Goal: Task Accomplishment & Management: Use online tool/utility

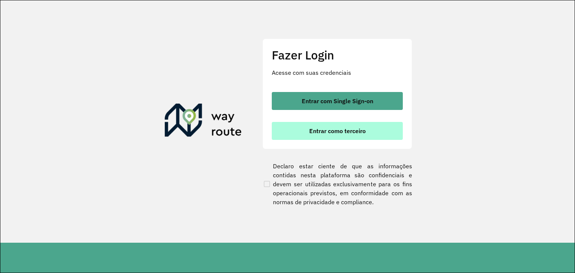
click at [384, 134] on button "Entrar como terceiro" at bounding box center [337, 131] width 131 height 18
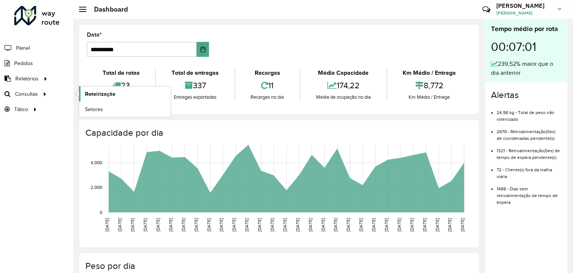
click at [105, 91] on span "Roteirização" at bounding box center [100, 94] width 30 height 8
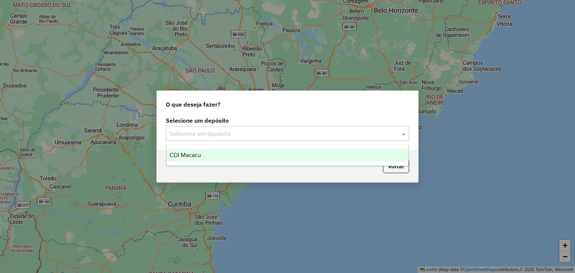
click at [212, 139] on div "Selecione um depósito" at bounding box center [287, 133] width 243 height 15
click at [214, 159] on div "CDI Macacu" at bounding box center [288, 155] width 242 height 13
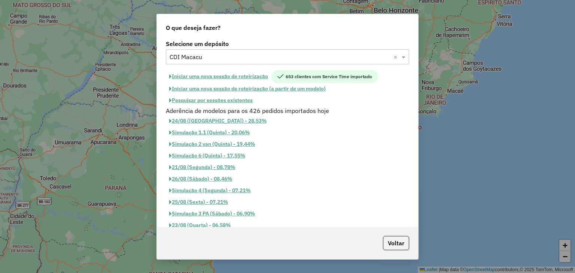
click at [214, 99] on button "Pesquisar por sessões existentes" at bounding box center [211, 101] width 90 height 12
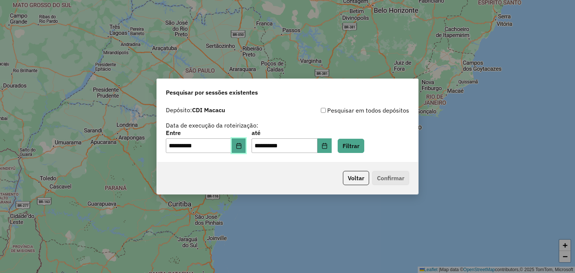
click at [240, 146] on button "Choose Date" at bounding box center [239, 146] width 14 height 15
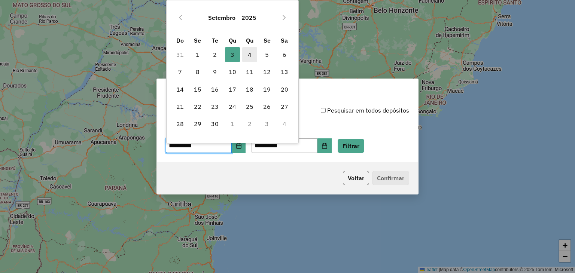
click at [250, 53] on span "4" at bounding box center [249, 54] width 15 height 15
type input "**********"
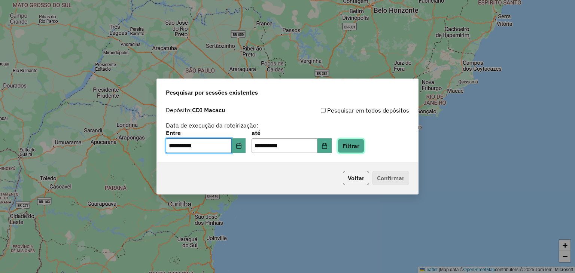
click at [353, 153] on button "Filtrar" at bounding box center [351, 146] width 27 height 14
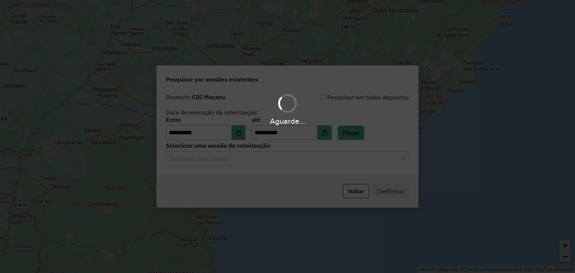
click at [226, 160] on hb-app "**********" at bounding box center [287, 136] width 575 height 273
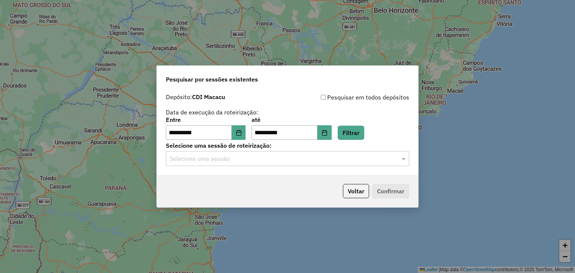
click at [223, 160] on input "text" at bounding box center [280, 159] width 221 height 9
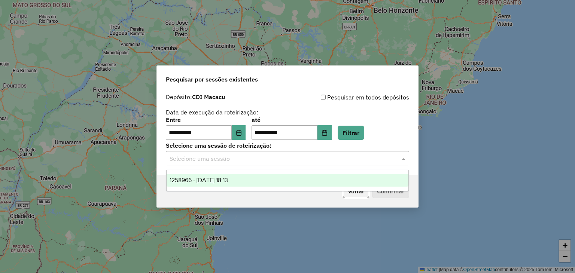
click at [228, 178] on span "1258966 - 04/09/2025 18:13" at bounding box center [199, 180] width 58 height 6
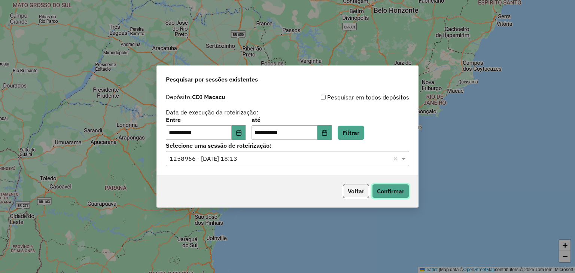
click at [383, 189] on button "Confirmar" at bounding box center [390, 191] width 37 height 14
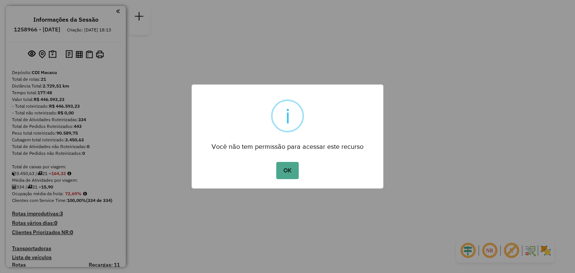
click at [25, 175] on div "× i Você não tem permissão para acessar este recurso OK No Cancel" at bounding box center [287, 136] width 575 height 273
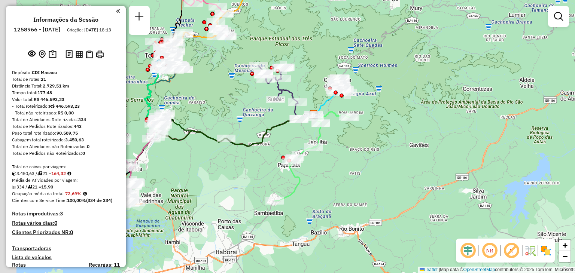
drag, startPoint x: 234, startPoint y: 208, endPoint x: 296, endPoint y: 182, distance: 67.6
click at [285, 195] on div "Janela de atendimento Grade de atendimento Capacidade Transportadoras Veículos …" at bounding box center [287, 136] width 575 height 273
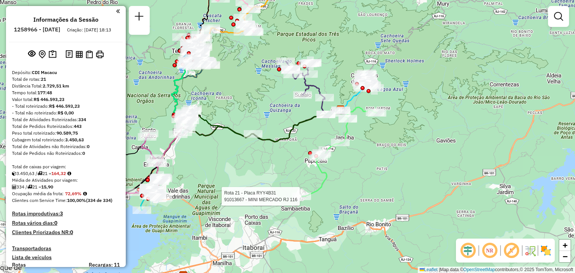
select select "**********"
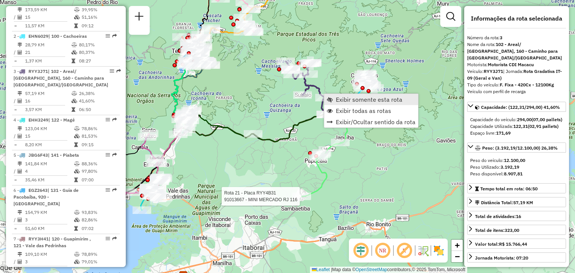
scroll to position [370, 0]
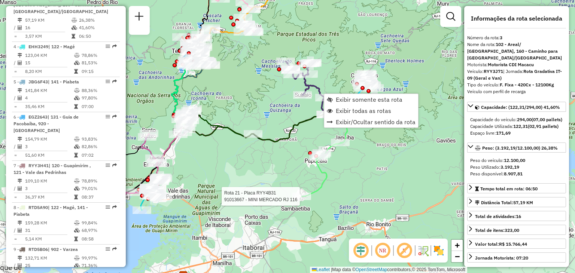
click at [264, 175] on div "Rota 21 - Placa RYY4B31 91013667 - MINI MERCADO RJ 116 Janela de atendimento Gr…" at bounding box center [287, 136] width 575 height 273
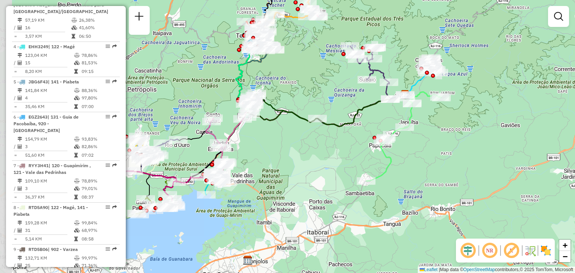
drag, startPoint x: 222, startPoint y: 208, endPoint x: 289, endPoint y: 190, distance: 69.0
click at [297, 189] on div "Janela de atendimento Grade de atendimento Capacidade Transportadoras Veículos …" at bounding box center [287, 136] width 575 height 273
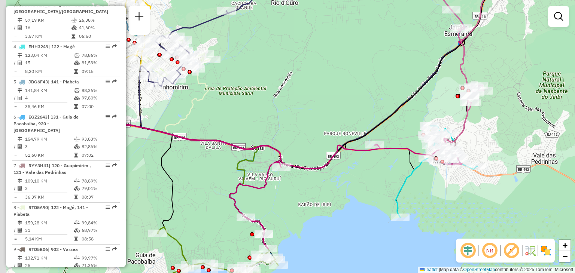
drag, startPoint x: 185, startPoint y: 125, endPoint x: 290, endPoint y: 167, distance: 112.6
click at [291, 167] on div "Janela de atendimento Grade de atendimento Capacidade Transportadoras Veículos …" at bounding box center [287, 136] width 575 height 273
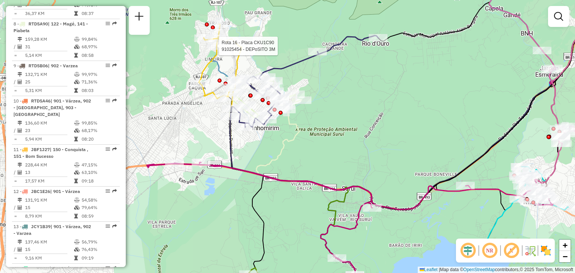
select select "**********"
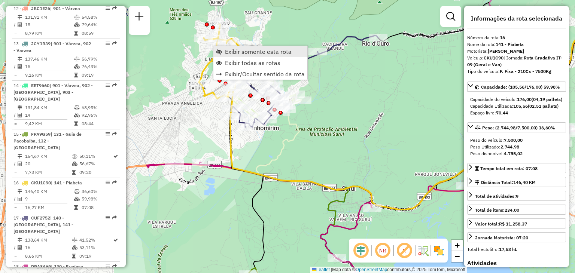
scroll to position [894, 0]
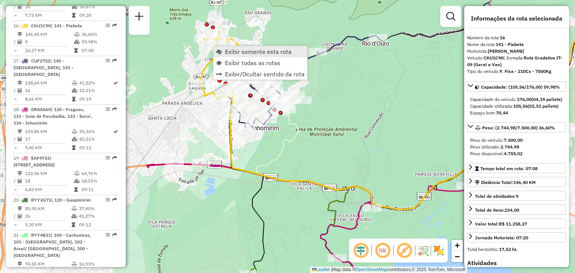
click at [223, 50] on link "Exibir somente esta rota" at bounding box center [260, 51] width 94 height 11
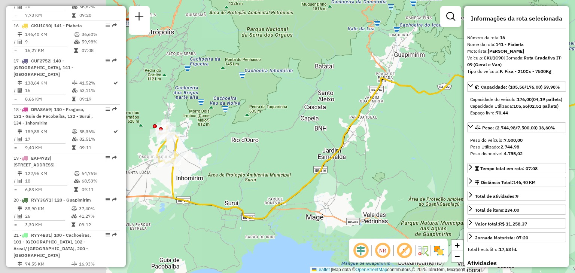
drag, startPoint x: 214, startPoint y: 128, endPoint x: 382, endPoint y: 113, distance: 168.3
click at [382, 113] on div "Janela de atendimento Grade de atendimento Capacidade Transportadoras Veículos …" at bounding box center [287, 136] width 575 height 273
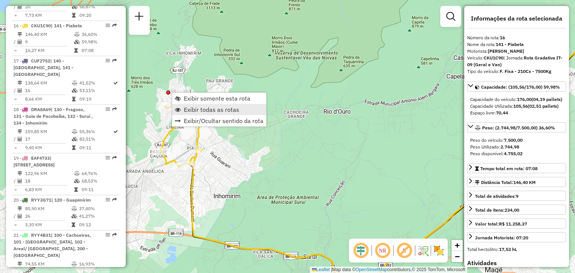
click at [185, 107] on span "Exibir todas as rotas" at bounding box center [211, 110] width 55 height 6
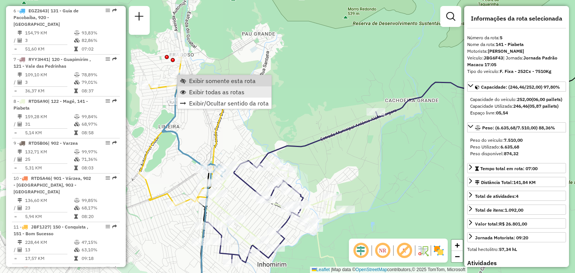
scroll to position [454, 0]
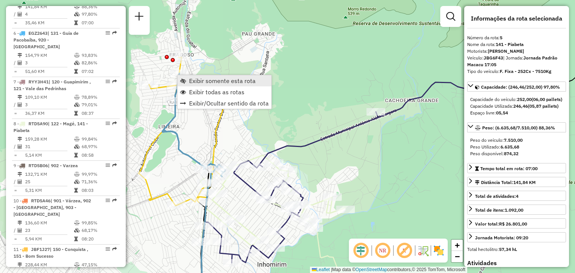
click at [192, 84] on span "Exibir somente esta rota" at bounding box center [222, 81] width 67 height 6
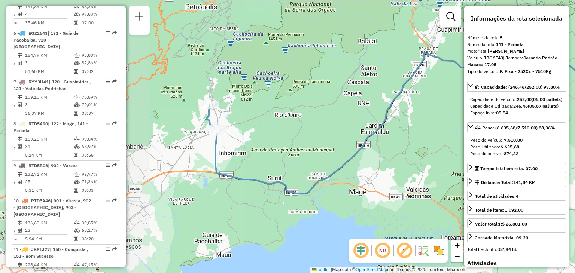
drag, startPoint x: 163, startPoint y: 199, endPoint x: 329, endPoint y: 167, distance: 169.3
click at [352, 164] on div "Janela de atendimento Grade de atendimento Capacidade Transportadoras Veículos …" at bounding box center [287, 136] width 575 height 273
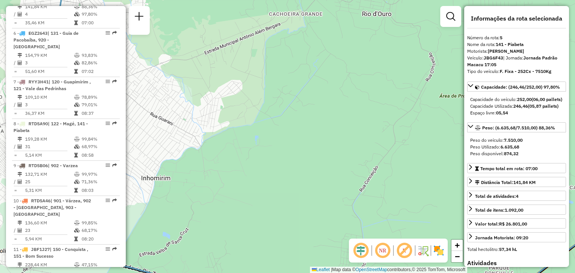
drag, startPoint x: 184, startPoint y: 115, endPoint x: 261, endPoint y: 132, distance: 78.4
click at [261, 132] on div "Janela de atendimento Grade de atendimento Capacidade Transportadoras Veículos …" at bounding box center [287, 136] width 575 height 273
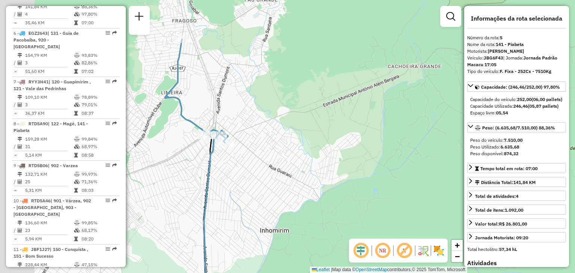
drag, startPoint x: 228, startPoint y: 107, endPoint x: 239, endPoint y: 120, distance: 16.8
click at [239, 121] on div "Janela de atendimento Grade de atendimento Capacidade Transportadoras Veículos …" at bounding box center [287, 136] width 575 height 273
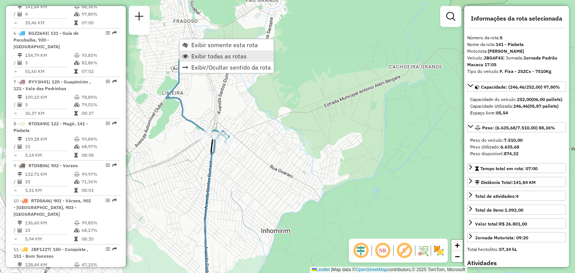
click at [195, 57] on span "Exibir todas as rotas" at bounding box center [218, 56] width 55 height 6
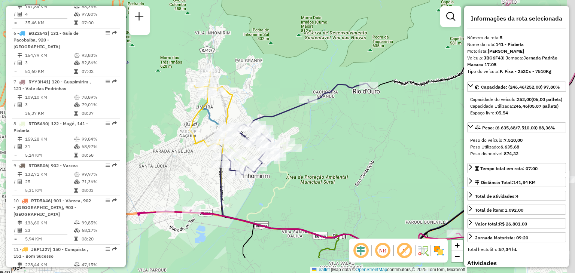
drag, startPoint x: 295, startPoint y: 230, endPoint x: 255, endPoint y: 132, distance: 105.3
click at [259, 132] on icon at bounding box center [377, 189] width 315 height 136
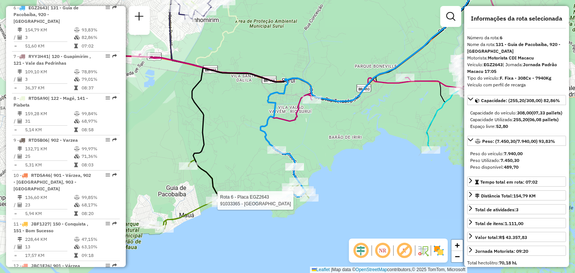
scroll to position [489, 0]
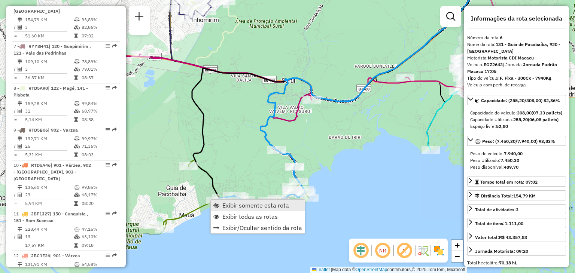
click at [229, 205] on span "Exibir somente esta rota" at bounding box center [255, 206] width 67 height 6
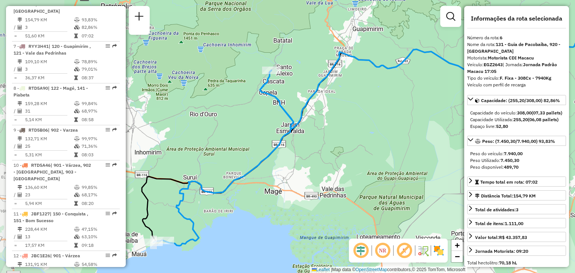
drag, startPoint x: 265, startPoint y: 195, endPoint x: 351, endPoint y: 193, distance: 86.1
click at [352, 193] on div "Janela de atendimento Grade de atendimento Capacidade Transportadoras Veículos …" at bounding box center [287, 136] width 575 height 273
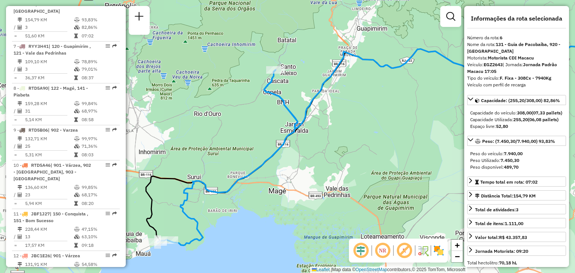
click at [274, 76] on icon at bounding box center [228, 158] width 140 height 176
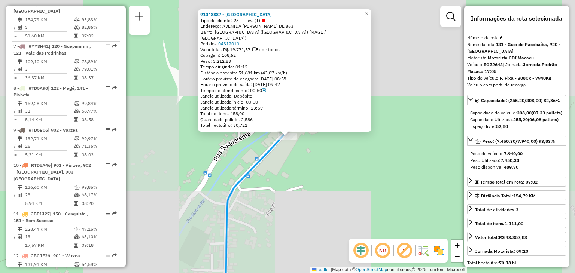
click at [286, 170] on div "Rota 6 - Placa EGZ2643 91048887 - [GEOGRAPHIC_DATA] - RIO SUL Tipo de cliente: …" at bounding box center [287, 136] width 575 height 273
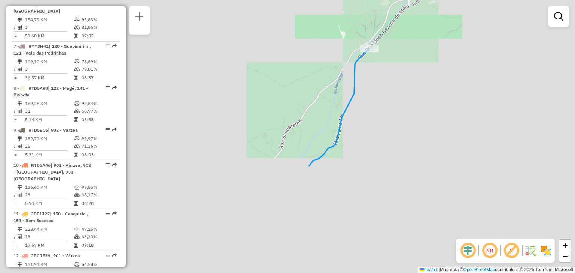
drag, startPoint x: 283, startPoint y: 233, endPoint x: 400, endPoint y: 55, distance: 212.8
click at [399, 56] on div "Janela de atendimento Grade de atendimento Capacidade Transportadoras Veículos …" at bounding box center [287, 136] width 575 height 273
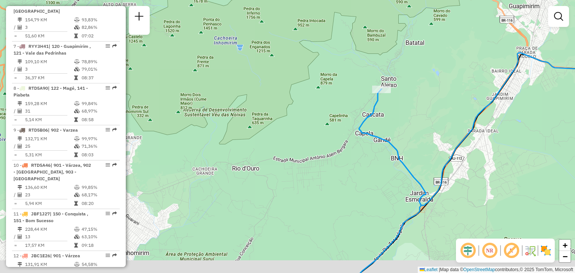
drag, startPoint x: 288, startPoint y: 250, endPoint x: 428, endPoint y: 110, distance: 198.0
click at [431, 107] on div "Janela de atendimento Grade de atendimento Capacidade Transportadoras Veículos …" at bounding box center [287, 136] width 575 height 273
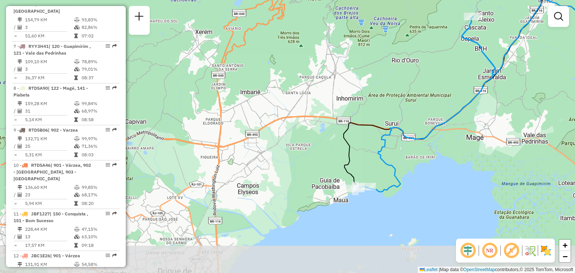
drag, startPoint x: 369, startPoint y: 242, endPoint x: 371, endPoint y: 197, distance: 45.7
click at [378, 191] on icon at bounding box center [425, 104] width 140 height 176
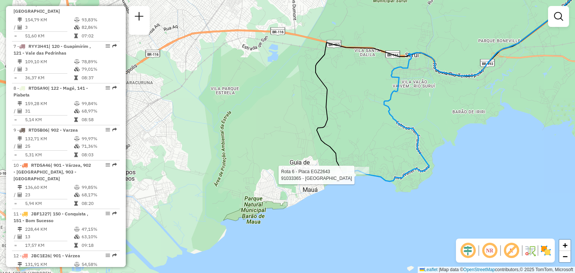
select select "**********"
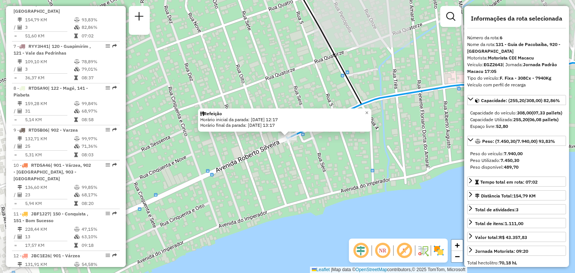
click at [276, 136] on div "Rota 6 - Placa EGZ2643 91033365 - [GEOGRAPHIC_DATA] Rota 6 - Placa EGZ2643 9103…" at bounding box center [287, 136] width 575 height 273
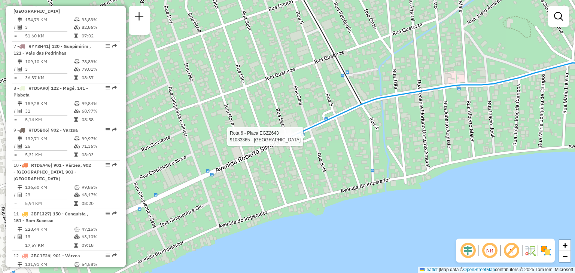
select select "**********"
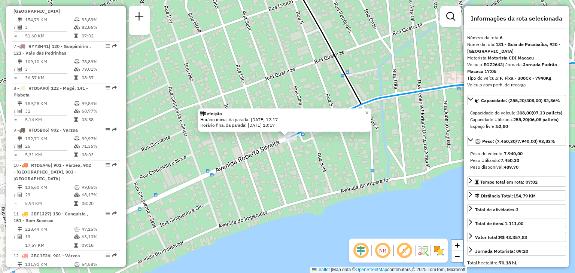
click at [276, 141] on div "Rota 6 - Placa EGZ2643 91033365 - [GEOGRAPHIC_DATA] Refeição Horário inicial da…" at bounding box center [287, 136] width 575 height 273
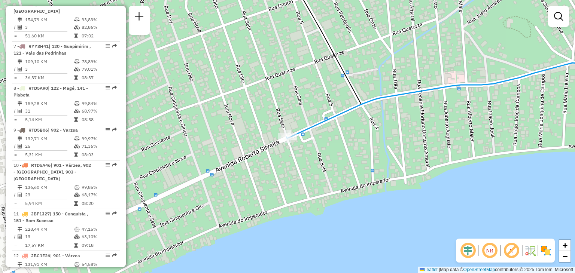
click at [277, 141] on div "Janela de atendimento Grade de atendimento Capacidade Transportadoras Veículos …" at bounding box center [287, 136] width 575 height 273
select select "**********"
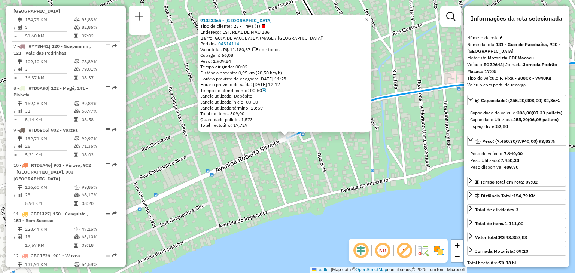
click at [348, 180] on div "91033365 - RIO SUL MAU Tipo de cliente: 23 - Trava (T) Endereço: EST. REAL DE M…" at bounding box center [287, 136] width 575 height 273
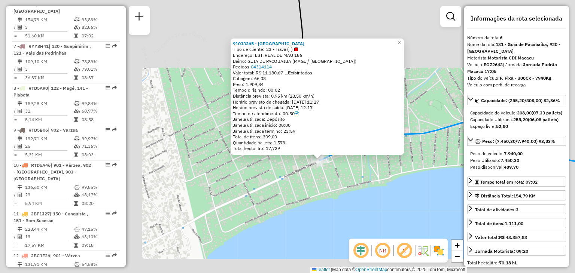
click at [362, 191] on div "91033365 - RIO SUL MAU Tipo de cliente: 23 - Trava (T) Endereço: EST. REAL DE M…" at bounding box center [287, 136] width 575 height 273
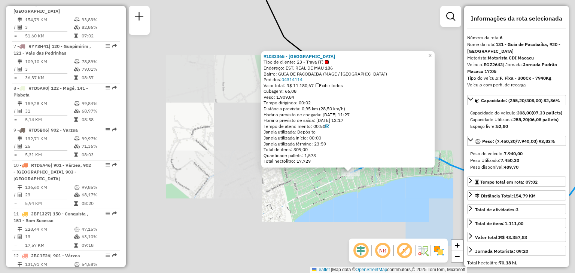
click at [388, 188] on div "91033365 - RIO SUL MAU Tipo de cliente: 23 - Trava (T) Endereço: EST. REAL DE M…" at bounding box center [287, 136] width 575 height 273
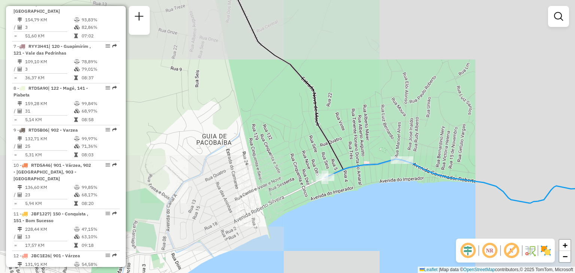
drag, startPoint x: 379, startPoint y: 183, endPoint x: 356, endPoint y: 188, distance: 22.8
click at [356, 188] on div "Janela de atendimento Grade de atendimento Capacidade Transportadoras Veículos …" at bounding box center [287, 136] width 575 height 273
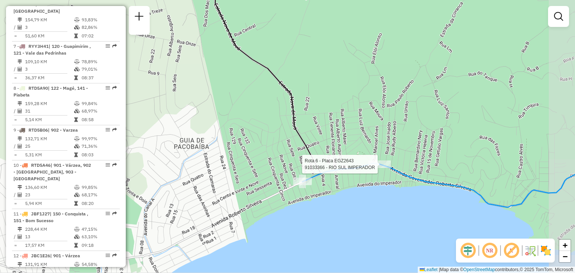
select select "**********"
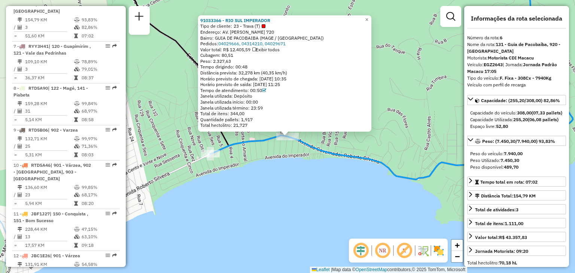
click at [282, 179] on div "91033366 - RIO SUL IMPERADOR Tipo de cliente: 23 - Trava (T) Endereço: AV. [PER…" at bounding box center [287, 136] width 575 height 273
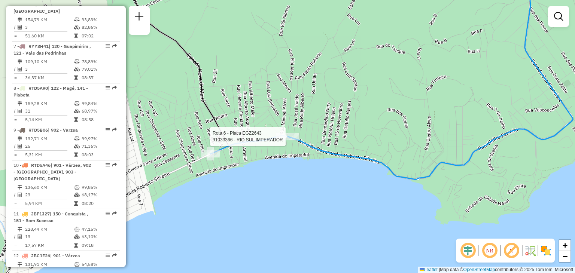
select select "**********"
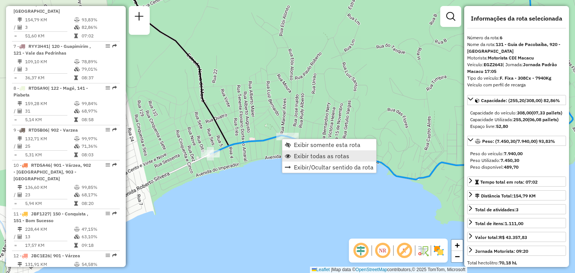
click at [312, 156] on span "Exibir todas as rotas" at bounding box center [321, 156] width 55 height 6
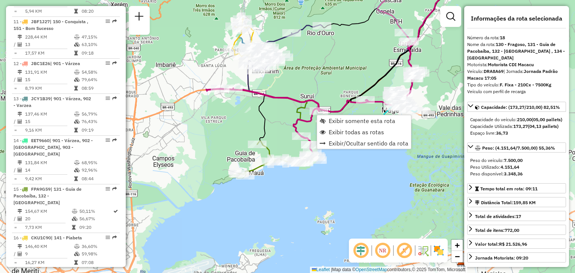
scroll to position [911, 0]
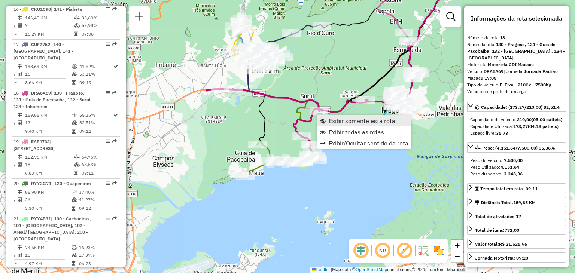
click at [340, 116] on link "Exibir somente esta rota" at bounding box center [364, 120] width 94 height 11
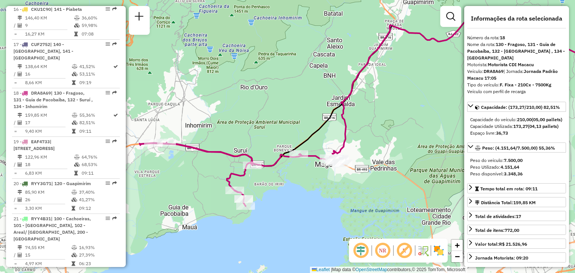
drag, startPoint x: 307, startPoint y: 149, endPoint x: 516, endPoint y: 83, distance: 219.0
click at [516, 83] on hb-router-mapa "Informações da Sessão 1258966 - [DATE] Criação: [DATE] 18:13 Depósito: CDI Maca…" at bounding box center [287, 136] width 575 height 273
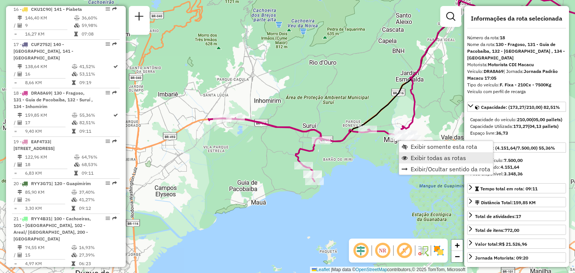
click at [428, 160] on span "Exibir todas as rotas" at bounding box center [438, 158] width 55 height 6
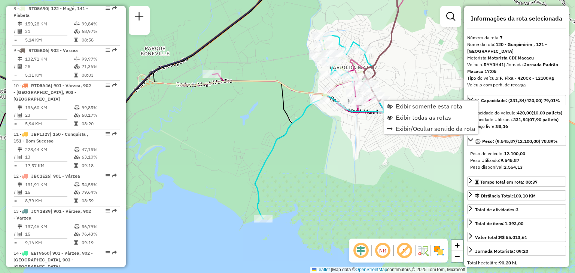
scroll to position [531, 0]
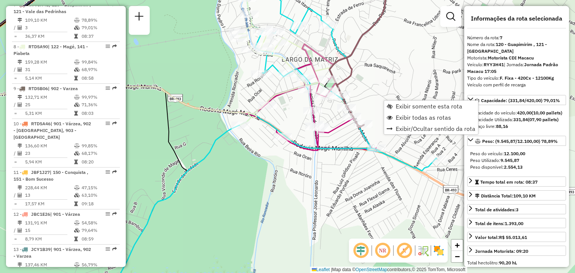
click at [397, 75] on div "Janela de atendimento Grade de atendimento Capacidade Transportadoras Veículos …" at bounding box center [287, 136] width 575 height 273
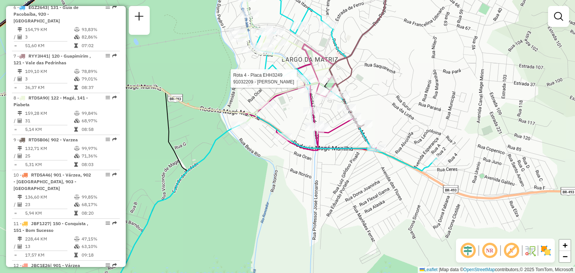
select select "**********"
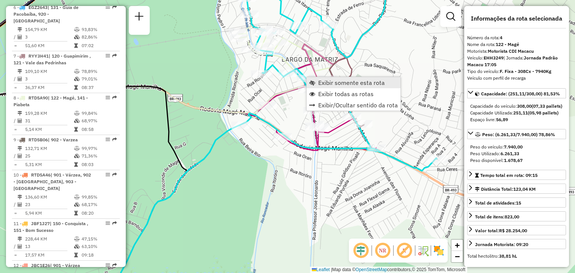
scroll to position [419, 0]
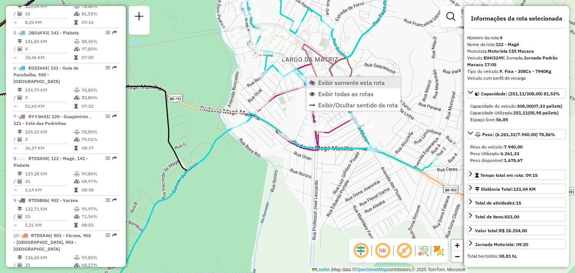
click at [327, 84] on span "Exibir somente esta rota" at bounding box center [351, 83] width 67 height 6
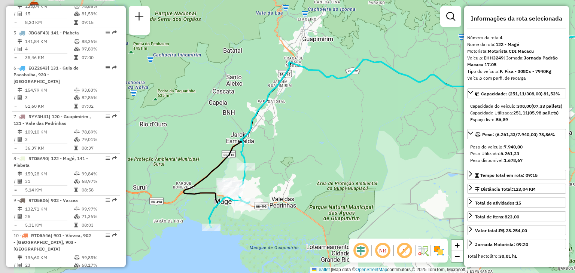
drag, startPoint x: 341, startPoint y: 146, endPoint x: 464, endPoint y: 103, distance: 130.1
click at [488, 99] on hb-router-mapa "Informações da Sessão 1258966 - [DATE] Criação: [DATE] 18:13 Depósito: CDI Maca…" at bounding box center [287, 136] width 575 height 273
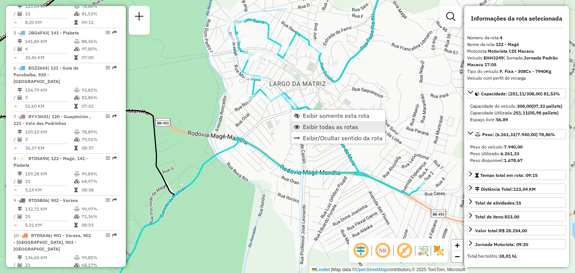
click at [330, 126] on span "Exibir todas as rotas" at bounding box center [330, 127] width 55 height 6
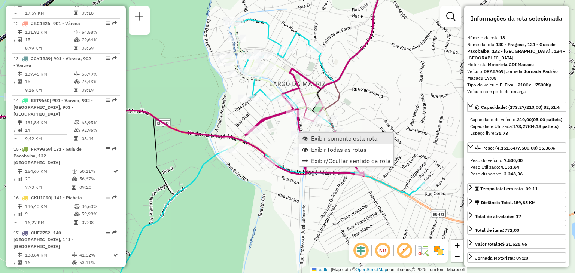
scroll to position [911, 0]
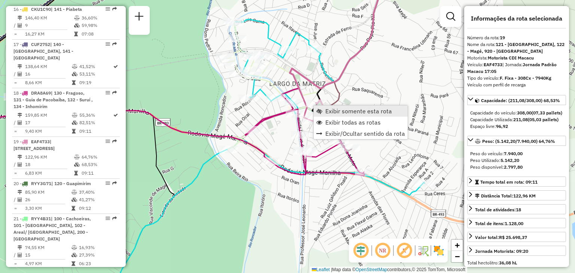
click at [329, 110] on span "Exibir somente esta rota" at bounding box center [358, 111] width 67 height 6
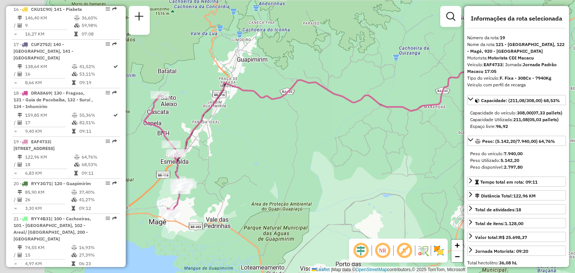
drag, startPoint x: 299, startPoint y: 125, endPoint x: 395, endPoint y: 105, distance: 98.3
click at [400, 104] on div "Janela de atendimento Grade de atendimento Capacidade Transportadoras Veículos …" at bounding box center [287, 136] width 575 height 273
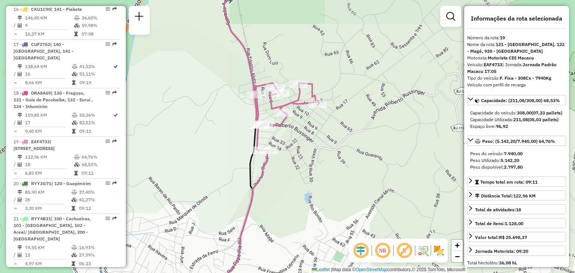
drag, startPoint x: 236, startPoint y: 242, endPoint x: 288, endPoint y: 141, distance: 113.2
click at [283, 153] on icon at bounding box center [238, 137] width 163 height 328
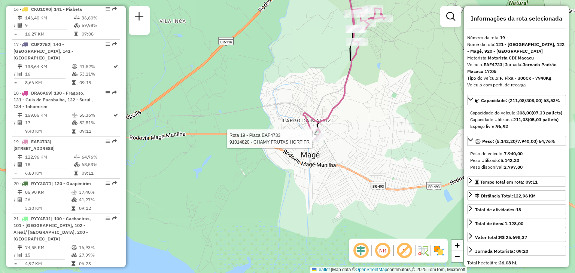
click at [309, 143] on div at bounding box center [314, 138] width 19 height 7
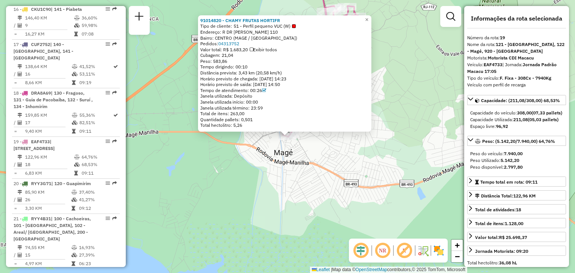
click at [308, 164] on div "91014820 - CHAMY FRUTAS HORTIFR Tipo de cliente: 51 - Perfil pequeno VUC (W) En…" at bounding box center [287, 136] width 575 height 273
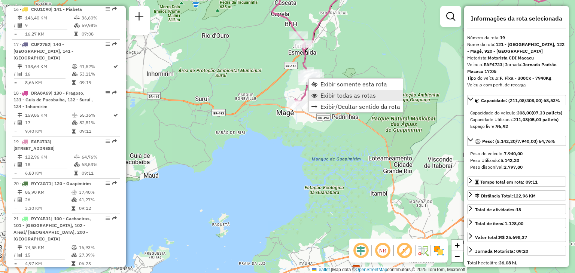
click at [331, 95] on span "Exibir todas as rotas" at bounding box center [348, 95] width 55 height 6
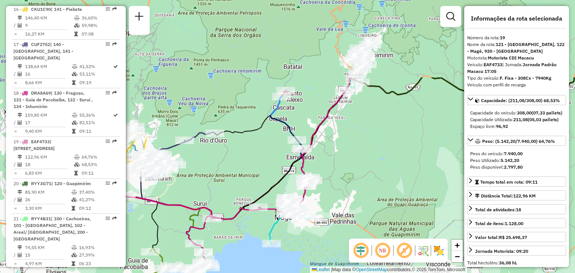
drag, startPoint x: 346, startPoint y: 47, endPoint x: 344, endPoint y: 152, distance: 104.9
click at [344, 152] on div "Janela de atendimento Grade de atendimento Capacidade Transportadoras Veículos …" at bounding box center [287, 136] width 575 height 273
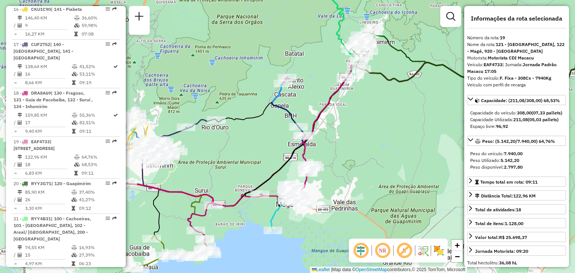
drag, startPoint x: 363, startPoint y: 210, endPoint x: 364, endPoint y: 185, distance: 25.1
click at [364, 185] on div "Janela de atendimento Grade de atendimento Capacidade Transportadoras Veículos …" at bounding box center [287, 136] width 575 height 273
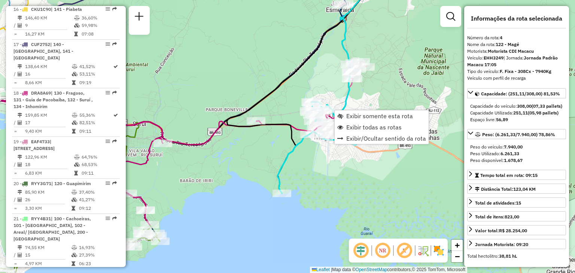
scroll to position [419, 0]
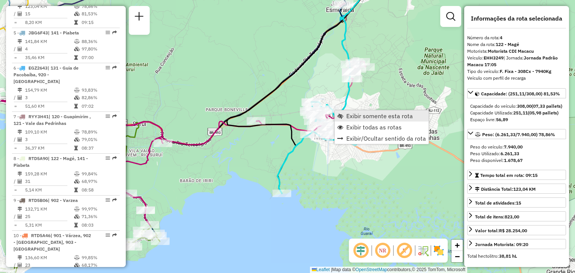
click at [352, 113] on span "Exibir somente esta rota" at bounding box center [379, 116] width 67 height 6
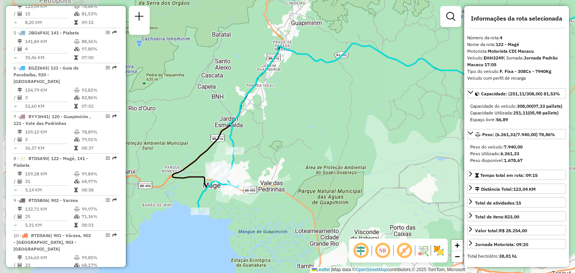
drag, startPoint x: 240, startPoint y: 164, endPoint x: 349, endPoint y: 137, distance: 112.3
click at [349, 137] on div "Janela de atendimento Grade de atendimento Capacidade Transportadoras Veículos …" at bounding box center [287, 136] width 575 height 273
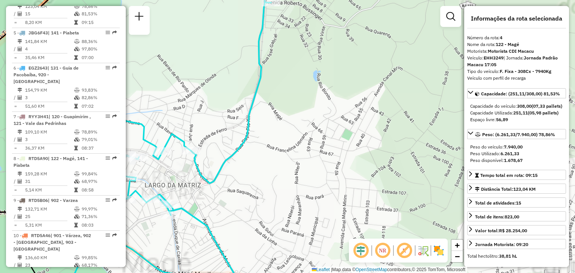
drag, startPoint x: 250, startPoint y: 171, endPoint x: 292, endPoint y: 164, distance: 42.4
click at [292, 164] on div "Janela de atendimento Grade de atendimento Capacidade Transportadoras Veículos …" at bounding box center [287, 136] width 575 height 273
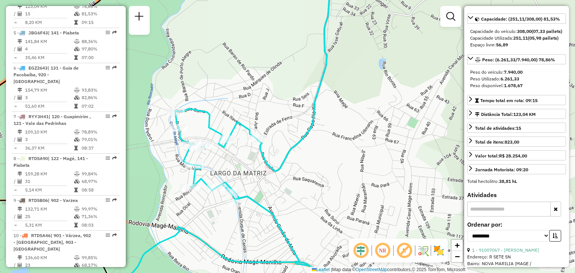
scroll to position [112, 0]
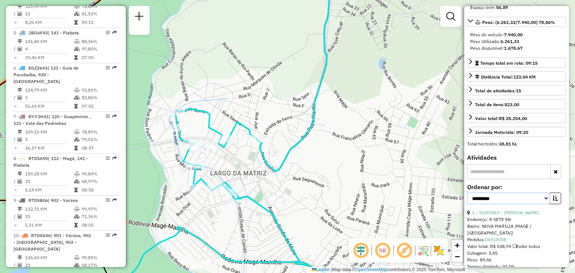
click at [501, 204] on select "**********" at bounding box center [508, 199] width 82 height 12
select select "*********"
click at [467, 204] on select "**********" at bounding box center [508, 199] width 82 height 12
click at [554, 204] on button "button" at bounding box center [555, 199] width 12 height 12
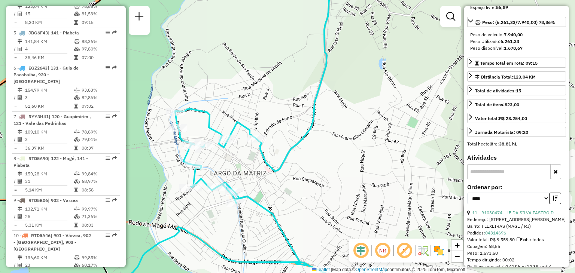
scroll to position [150, 0]
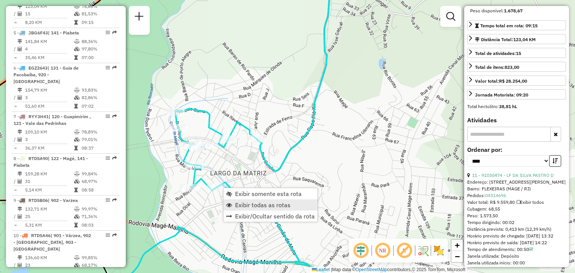
click at [263, 202] on span "Exibir todas as rotas" at bounding box center [262, 205] width 55 height 6
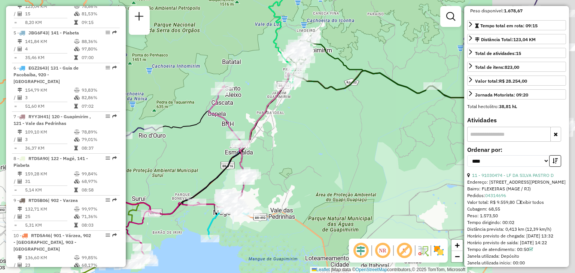
drag, startPoint x: 404, startPoint y: 171, endPoint x: 313, endPoint y: 197, distance: 95.0
click at [313, 197] on div "Janela de atendimento Grade de atendimento Capacidade Transportadoras Veículos …" at bounding box center [287, 136] width 575 height 273
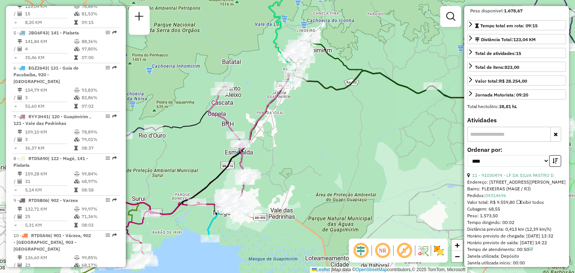
drag, startPoint x: 343, startPoint y: 122, endPoint x: 314, endPoint y: 194, distance: 77.6
click at [315, 193] on div "Janela de atendimento Grade de atendimento Capacidade Transportadoras Veículos …" at bounding box center [287, 136] width 575 height 273
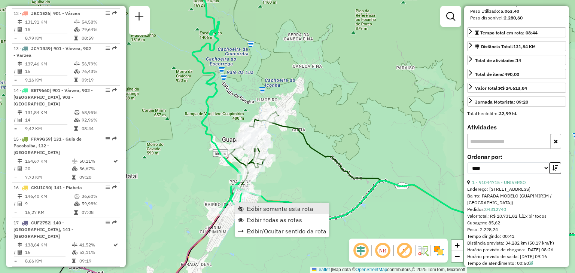
scroll to position [810, 0]
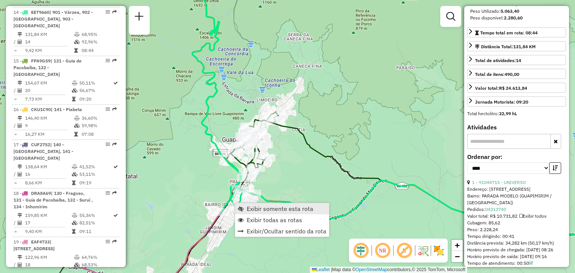
click at [252, 209] on span "Exibir somente esta rota" at bounding box center [280, 209] width 67 height 6
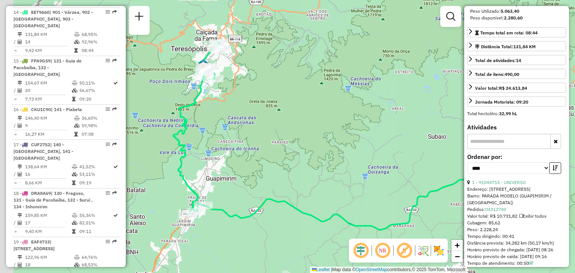
drag, startPoint x: 246, startPoint y: 213, endPoint x: 288, endPoint y: 211, distance: 42.0
click at [288, 211] on div "Janela de atendimento Grade de atendimento Capacidade Transportadoras Veículos …" at bounding box center [287, 136] width 575 height 273
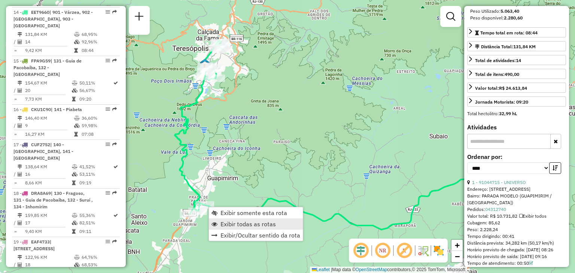
click at [236, 221] on span "Exibir todas as rotas" at bounding box center [248, 224] width 55 height 6
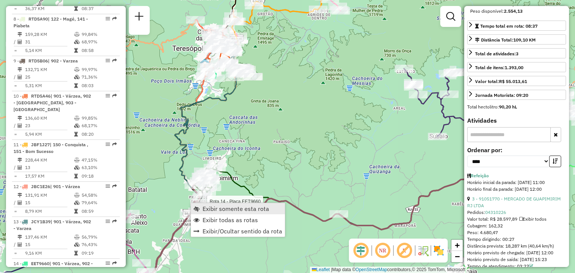
scroll to position [531, 0]
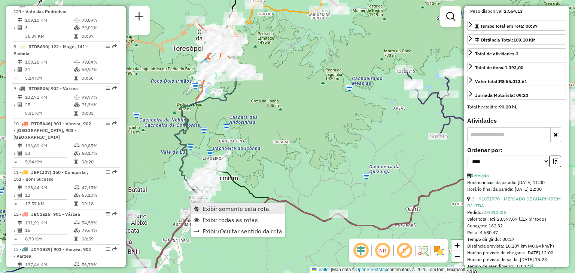
click at [221, 206] on span "Exibir somente esta rota" at bounding box center [236, 209] width 67 height 6
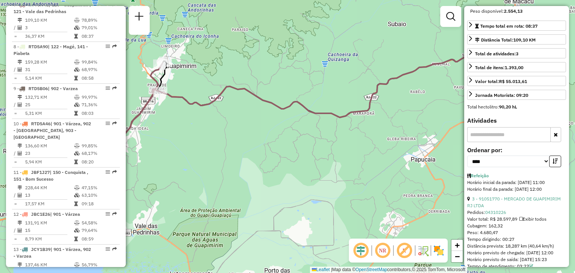
drag, startPoint x: 198, startPoint y: 224, endPoint x: 298, endPoint y: 217, distance: 100.5
click at [298, 217] on div "Janela de atendimento Grade de atendimento Capacidade Transportadoras Veículos …" at bounding box center [287, 136] width 575 height 273
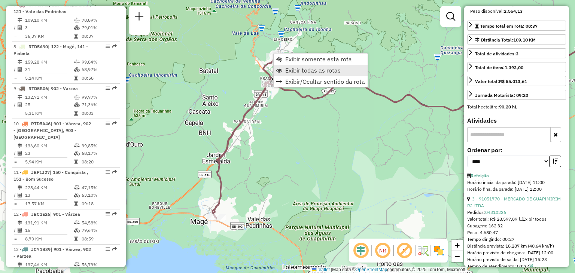
click at [295, 73] on span "Exibir todas as rotas" at bounding box center [312, 70] width 55 height 6
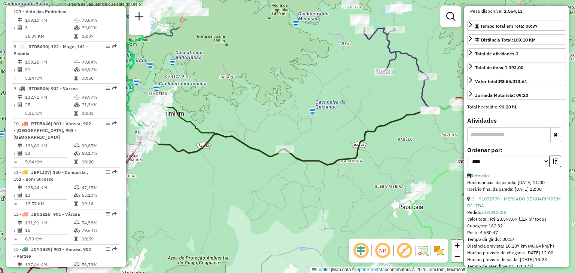
click at [181, 204] on div "Janela de atendimento Grade de atendimento Capacidade Transportadoras Veículos …" at bounding box center [287, 136] width 575 height 273
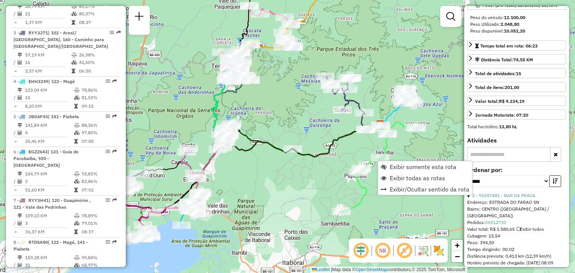
scroll to position [911, 0]
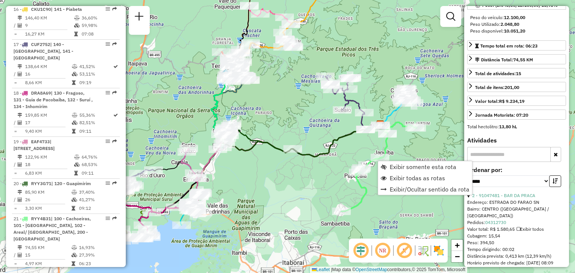
click at [340, 164] on div "Janela de atendimento Grade de atendimento Capacidade Transportadoras Veículos …" at bounding box center [287, 136] width 575 height 273
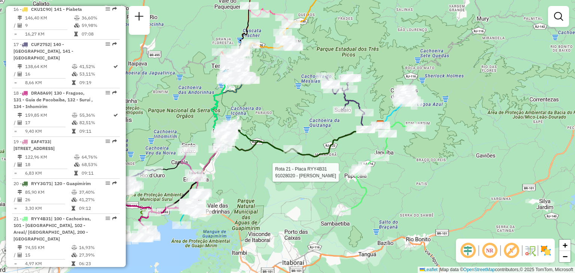
select select "*********"
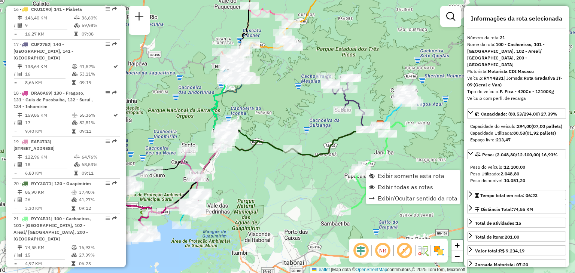
click at [284, 188] on div "Janela de atendimento Grade de atendimento Capacidade Transportadoras Veículos …" at bounding box center [287, 136] width 575 height 273
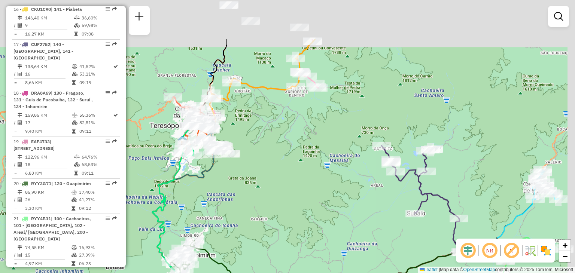
drag, startPoint x: 301, startPoint y: 95, endPoint x: 295, endPoint y: 155, distance: 60.6
click at [295, 155] on div "Janela de atendimento Grade de atendimento Capacidade Transportadoras Veículos …" at bounding box center [287, 136] width 575 height 273
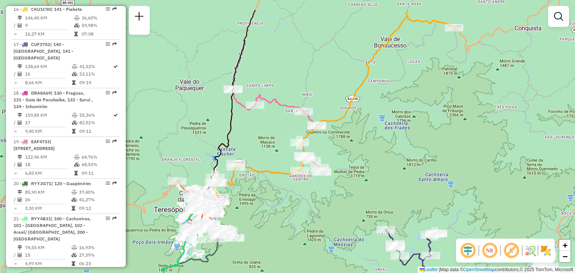
drag, startPoint x: 355, startPoint y: 93, endPoint x: 348, endPoint y: 128, distance: 35.5
click at [364, 124] on div "Janela de atendimento Grade de atendimento Capacidade Transportadoras Veículos …" at bounding box center [287, 136] width 575 height 273
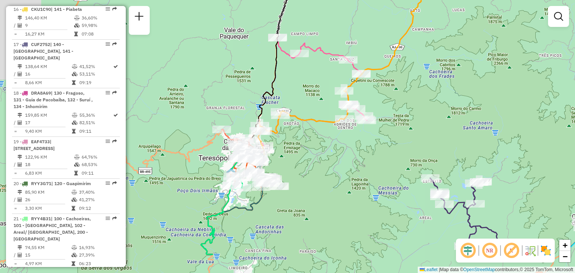
drag, startPoint x: 276, startPoint y: 212, endPoint x: 311, endPoint y: 158, distance: 64.8
click at [321, 163] on div "Janela de atendimento Grade de atendimento Capacidade Transportadoras Veículos …" at bounding box center [287, 136] width 575 height 273
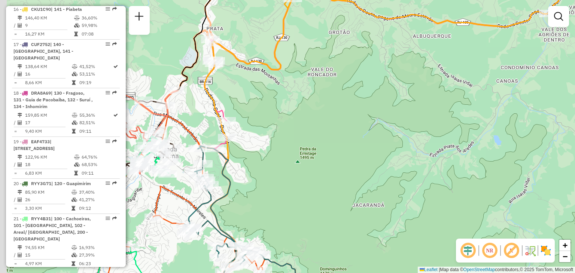
drag, startPoint x: 253, startPoint y: 164, endPoint x: 309, endPoint y: 147, distance: 57.5
click at [309, 147] on div "Janela de atendimento Grade de atendimento Capacidade Transportadoras Veículos …" at bounding box center [287, 136] width 575 height 273
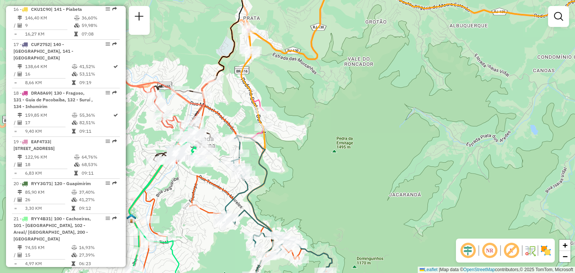
drag, startPoint x: 297, startPoint y: 152, endPoint x: 302, endPoint y: 150, distance: 5.8
click at [302, 150] on div "Janela de atendimento Grade de atendimento Capacidade Transportadoras Veículos …" at bounding box center [287, 136] width 575 height 273
select select "*********"
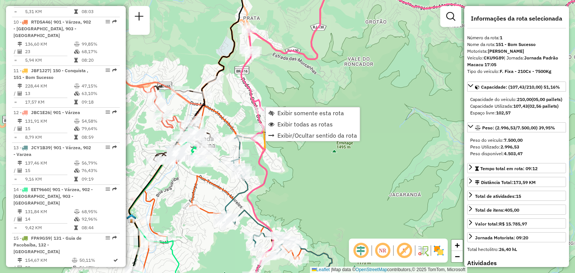
scroll to position [294, 0]
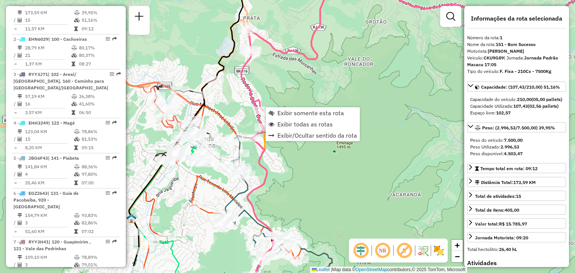
click at [259, 80] on div "Janela de atendimento Grade de atendimento Capacidade Transportadoras Veículos …" at bounding box center [287, 136] width 575 height 273
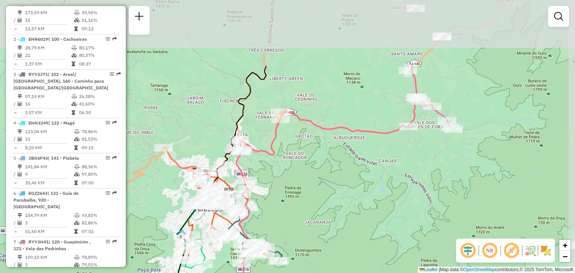
drag, startPoint x: 395, startPoint y: 64, endPoint x: 356, endPoint y: 144, distance: 89.4
click at [354, 151] on div "Janela de atendimento Grade de atendimento Capacidade Transportadoras Veículos …" at bounding box center [287, 136] width 575 height 273
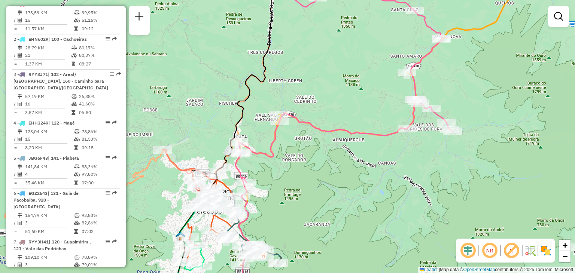
select select "*********"
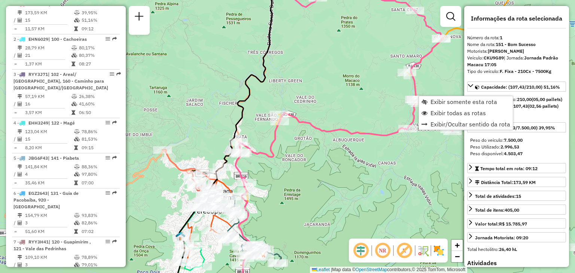
click at [425, 149] on div "Janela de atendimento Grade de atendimento Capacidade Transportadoras Veículos …" at bounding box center [287, 136] width 575 height 273
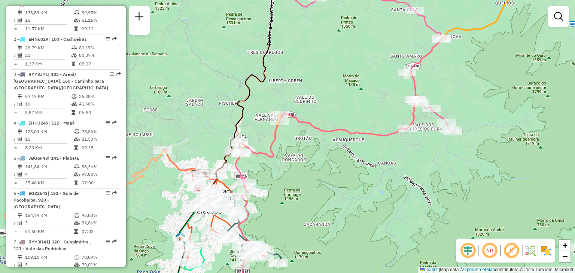
select select "*********"
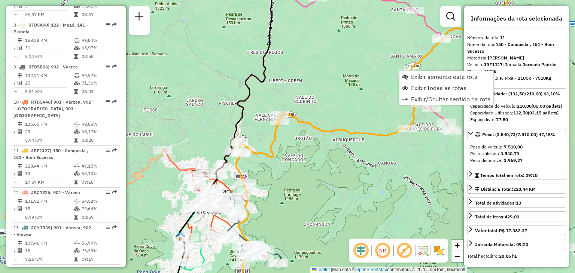
scroll to position [692, 0]
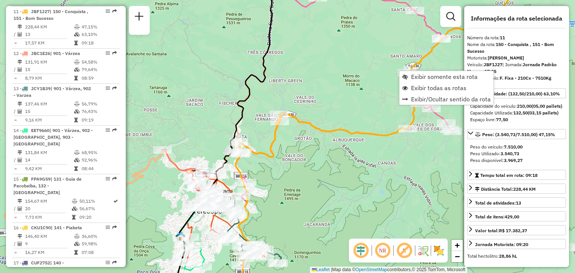
click at [340, 137] on div "Janela de atendimento Grade de atendimento Capacidade Transportadoras Veículos …" at bounding box center [287, 136] width 575 height 273
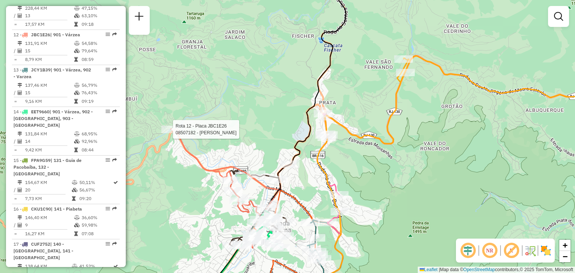
select select "*********"
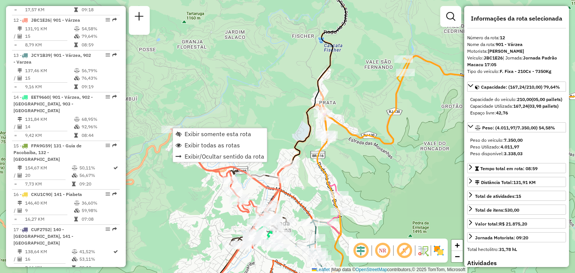
scroll to position [734, 0]
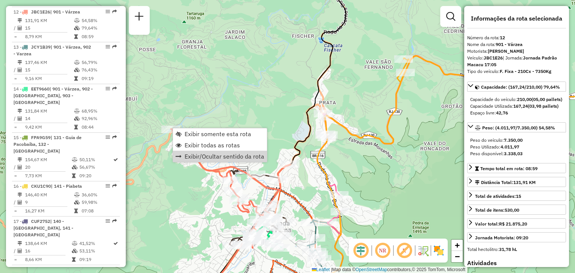
click at [186, 199] on div "Janela de atendimento Grade de atendimento Capacidade Transportadoras Veículos …" at bounding box center [287, 136] width 575 height 273
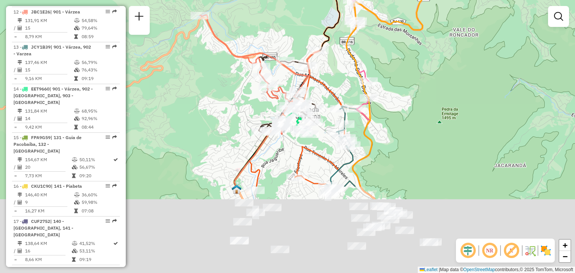
drag, startPoint x: 233, startPoint y: 142, endPoint x: 241, endPoint y: 117, distance: 25.9
click at [241, 117] on div "Janela de atendimento Grade de atendimento Capacidade Transportadoras Veículos …" at bounding box center [287, 136] width 575 height 273
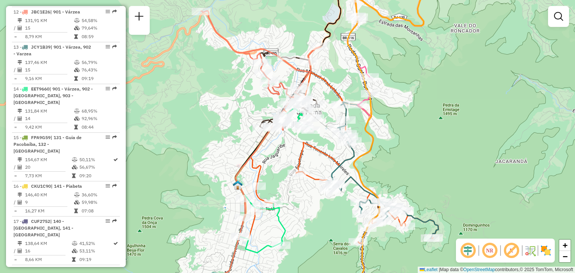
drag, startPoint x: 175, startPoint y: 195, endPoint x: 280, endPoint y: 155, distance: 112.5
click at [263, 164] on div "Rota 14 - Placa EET9660 08507461 - SPACE DRINKS Rota 14 - Placa EET9660 0851267…" at bounding box center [287, 136] width 575 height 273
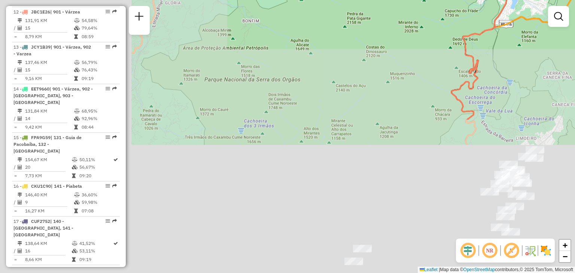
drag, startPoint x: 258, startPoint y: 228, endPoint x: 415, endPoint y: 42, distance: 243.9
click at [414, 42] on div "Janela de atendimento Grade de atendimento Capacidade Transportadoras Veículos …" at bounding box center [287, 136] width 575 height 273
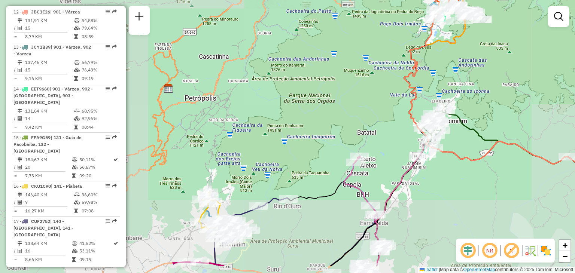
drag, startPoint x: 270, startPoint y: 168, endPoint x: 414, endPoint y: 27, distance: 202.8
click at [414, 27] on div "Janela de atendimento Grade de atendimento Capacidade Transportadoras Veículos …" at bounding box center [287, 136] width 575 height 273
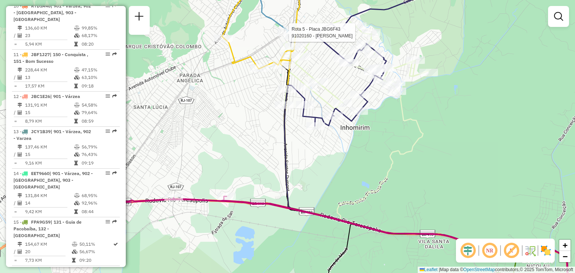
select select "*********"
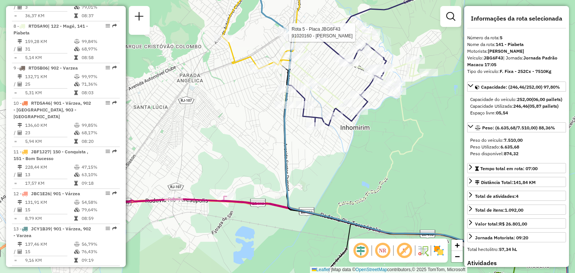
scroll to position [454, 0]
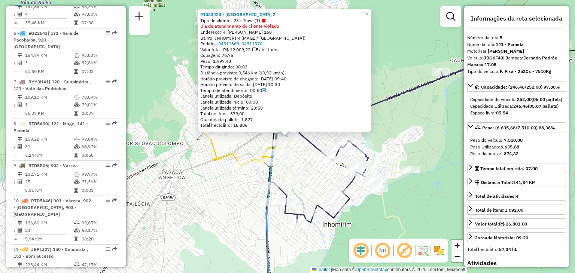
click at [232, 146] on div "Rota 16 - Placa CKU1C90 91031113 - [PERSON_NAME]. RAMOS - 91033420 - RIO SUL DE…" at bounding box center [287, 136] width 575 height 273
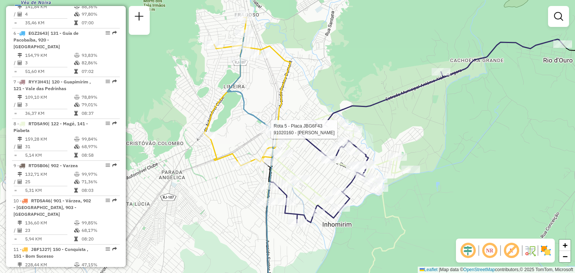
select select "*********"
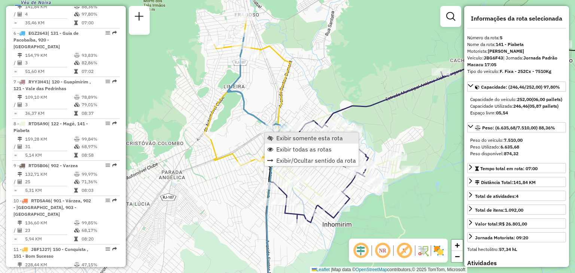
click at [280, 133] on link "Exibir somente esta rota" at bounding box center [312, 138] width 94 height 11
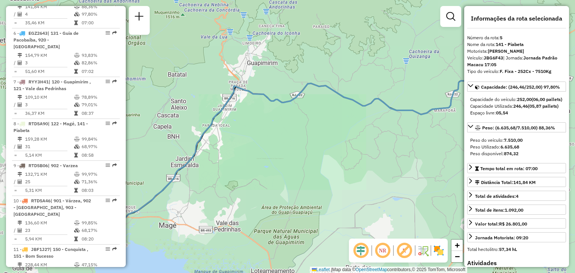
drag, startPoint x: 276, startPoint y: 145, endPoint x: 474, endPoint y: 88, distance: 206.0
click at [474, 88] on hb-router-mapa "Informações da Sessão 1258966 - [DATE] Criação: [DATE] 18:13 Depósito: CDI Maca…" at bounding box center [287, 136] width 575 height 273
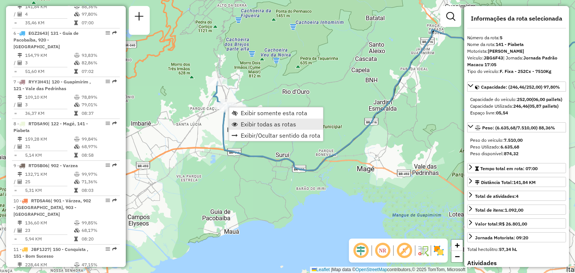
click at [267, 127] on span "Exibir todas as rotas" at bounding box center [268, 124] width 55 height 6
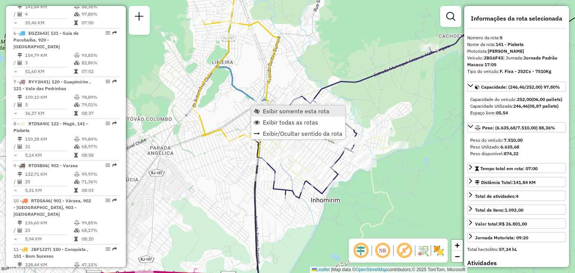
click at [276, 111] on span "Exibir somente esta rota" at bounding box center [296, 111] width 67 height 6
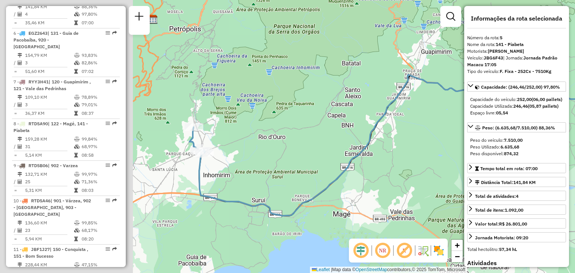
drag, startPoint x: 270, startPoint y: 136, endPoint x: 446, endPoint y: 125, distance: 175.6
click at [446, 125] on div "Janela de atendimento Grade de atendimento Capacidade Transportadoras Veículos …" at bounding box center [287, 136] width 575 height 273
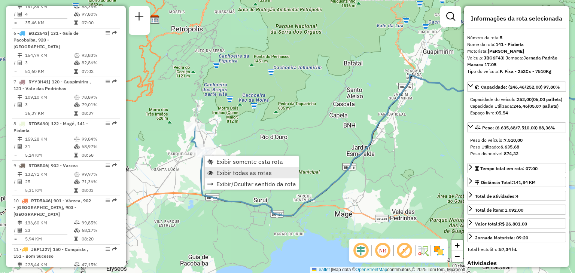
click at [217, 171] on span "Exibir todas as rotas" at bounding box center [243, 173] width 55 height 6
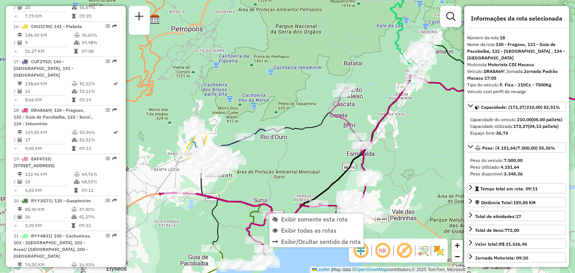
scroll to position [911, 0]
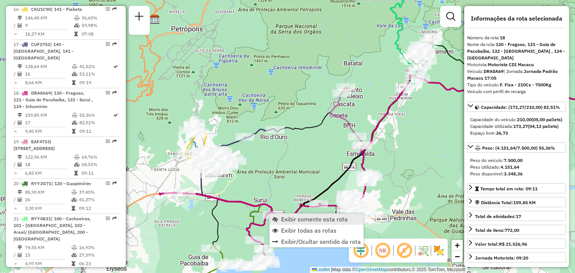
click at [282, 217] on span "Exibir somente esta rota" at bounding box center [314, 219] width 67 height 6
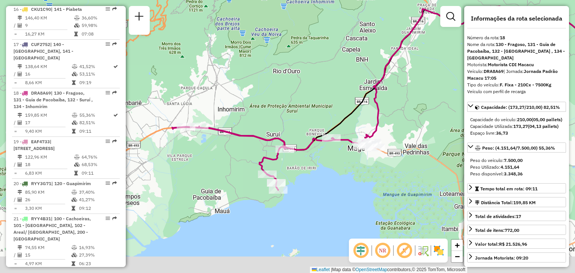
drag, startPoint x: 286, startPoint y: 216, endPoint x: 458, endPoint y: 159, distance: 181.2
click at [458, 159] on div "Janela de atendimento Grade de atendimento Capacidade Transportadoras Veículos …" at bounding box center [287, 136] width 575 height 273
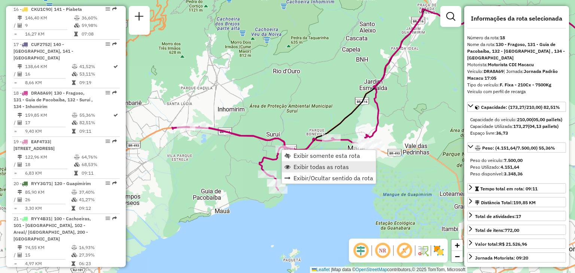
click at [307, 169] on span "Exibir todas as rotas" at bounding box center [321, 167] width 55 height 6
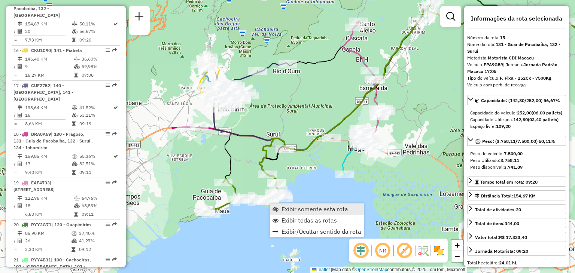
scroll to position [852, 0]
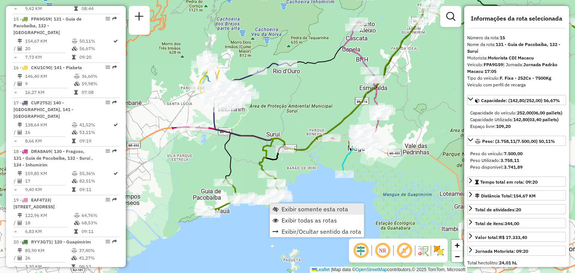
click at [285, 204] on link "Exibir somente esta rota" at bounding box center [317, 209] width 94 height 11
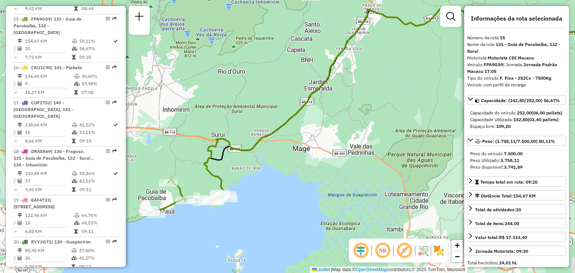
drag, startPoint x: 268, startPoint y: 221, endPoint x: 426, endPoint y: 159, distance: 170.0
click at [429, 155] on div "Janela de atendimento Grade de atendimento Capacidade Transportadoras Veículos …" at bounding box center [287, 136] width 575 height 273
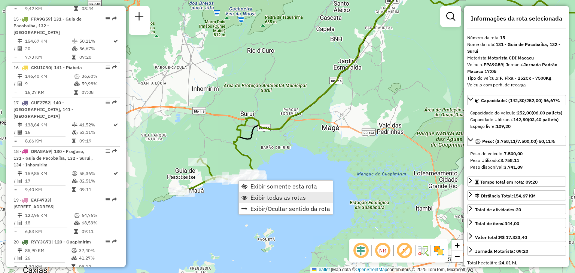
click at [262, 199] on span "Exibir todas as rotas" at bounding box center [277, 198] width 55 height 6
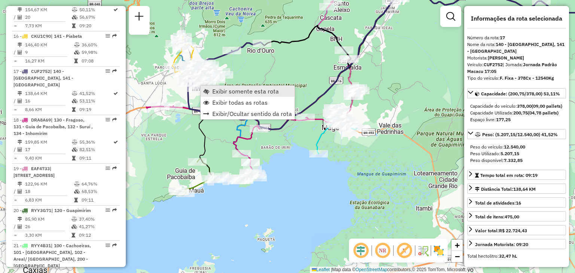
scroll to position [911, 0]
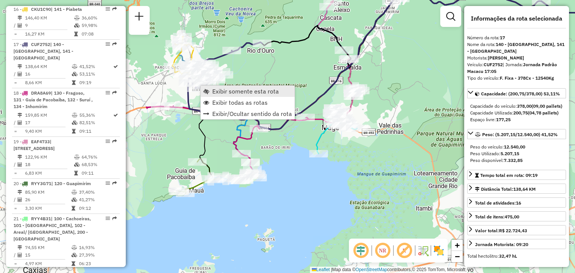
click at [216, 90] on span "Exibir somente esta rota" at bounding box center [245, 91] width 67 height 6
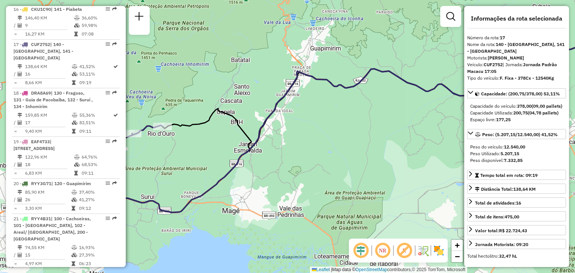
drag, startPoint x: 226, startPoint y: 128, endPoint x: 406, endPoint y: 80, distance: 186.4
click at [409, 79] on div "Janela de atendimento Grade de atendimento Capacidade Transportadoras Veículos …" at bounding box center [287, 136] width 575 height 273
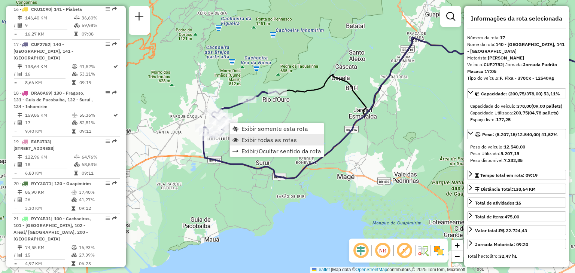
click at [253, 141] on span "Exibir todas as rotas" at bounding box center [269, 140] width 55 height 6
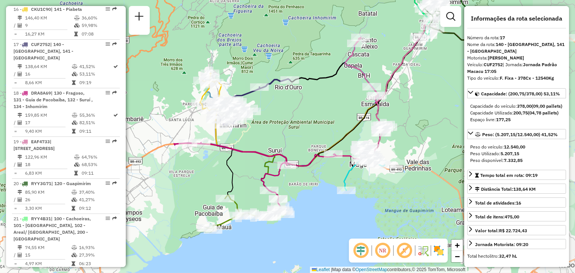
drag, startPoint x: 416, startPoint y: 131, endPoint x: 324, endPoint y: 129, distance: 92.1
click at [324, 129] on div "Janela de atendimento Grade de atendimento Capacidade Transportadoras Veículos …" at bounding box center [287, 136] width 575 height 273
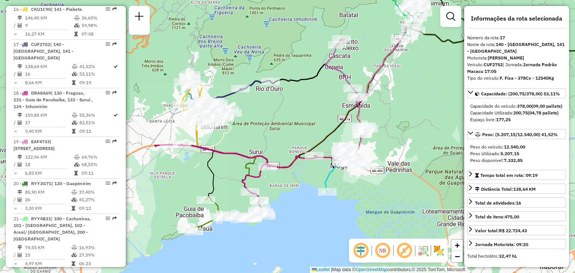
drag, startPoint x: 337, startPoint y: 122, endPoint x: 302, endPoint y: 121, distance: 34.4
click at [303, 121] on div "Janela de atendimento Grade de atendimento Capacidade Transportadoras Veículos …" at bounding box center [287, 136] width 575 height 273
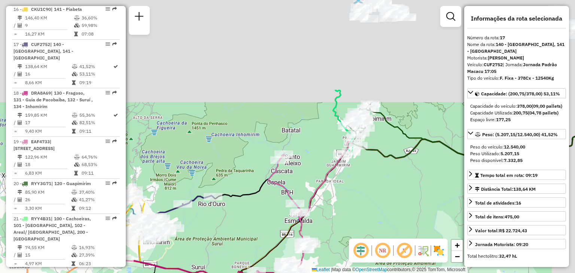
drag, startPoint x: 445, startPoint y: 68, endPoint x: 395, endPoint y: 167, distance: 110.4
click at [401, 186] on div "Janela de atendimento Grade de atendimento Capacidade Transportadoras Veículos …" at bounding box center [287, 136] width 575 height 273
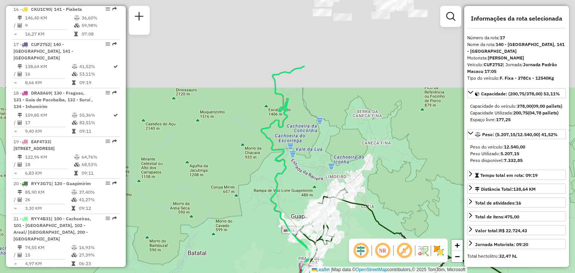
drag, startPoint x: 408, startPoint y: 74, endPoint x: 372, endPoint y: 236, distance: 166.1
click at [378, 243] on hb-router-mapa "Informações da Sessão 1258966 - [DATE] Criação: [DATE] 18:13 Depósito: CDI Maca…" at bounding box center [287, 136] width 575 height 273
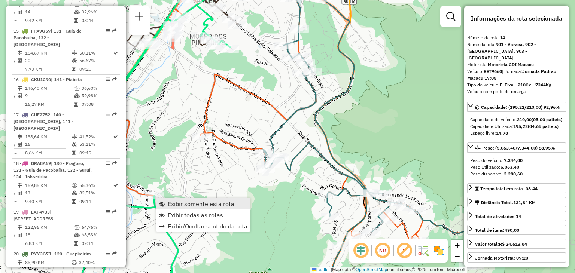
scroll to position [810, 0]
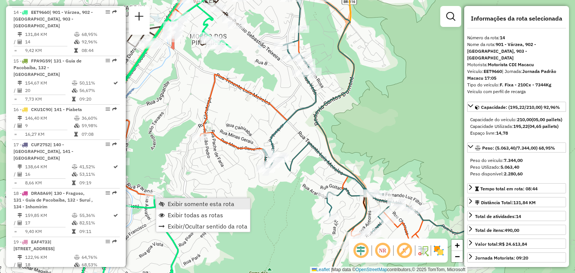
click at [183, 205] on span "Exibir somente esta rota" at bounding box center [201, 204] width 67 height 6
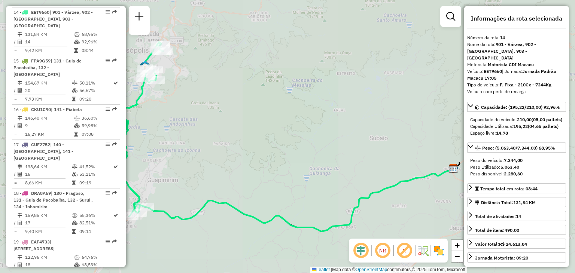
drag, startPoint x: 244, startPoint y: 228, endPoint x: 369, endPoint y: 206, distance: 127.1
click at [387, 223] on div "Janela de atendimento Grade de atendimento Capacidade Transportadoras Veículos …" at bounding box center [287, 136] width 575 height 273
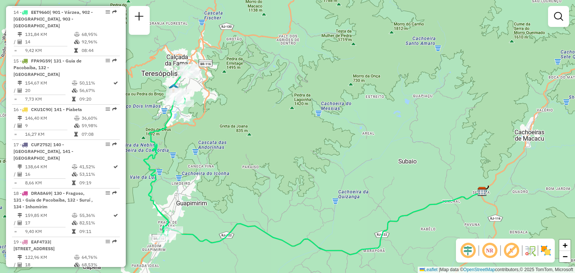
drag, startPoint x: 249, startPoint y: 95, endPoint x: 286, endPoint y: 117, distance: 43.0
click at [285, 116] on div "Janela de atendimento Grade de atendimento Capacidade Transportadoras Veículos …" at bounding box center [287, 136] width 575 height 273
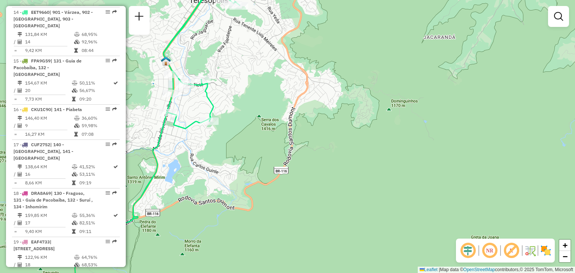
drag, startPoint x: 271, startPoint y: 57, endPoint x: 289, endPoint y: 121, distance: 66.2
click at [289, 121] on div "Rota 14 - Placa EET9660 08505003 - [PERSON_NAME] de atendimento Grade de atendi…" at bounding box center [287, 136] width 575 height 273
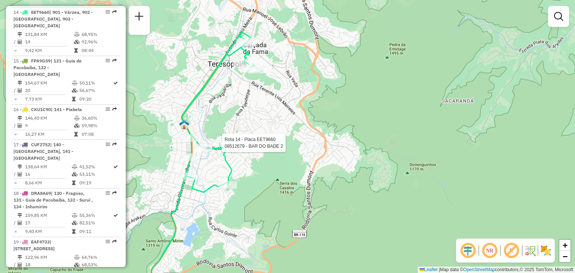
select select "*********"
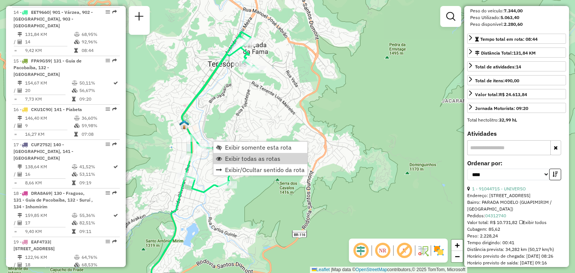
scroll to position [225, 0]
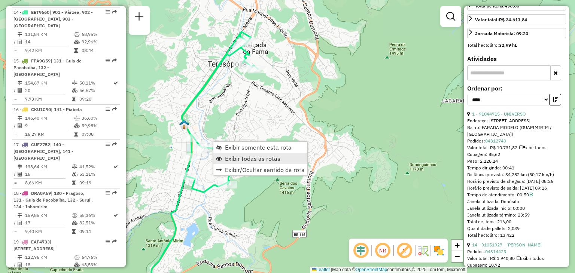
drag, startPoint x: 252, startPoint y: 155, endPoint x: 258, endPoint y: 158, distance: 7.0
click at [252, 156] on span "Exibir todas as rotas" at bounding box center [252, 159] width 55 height 6
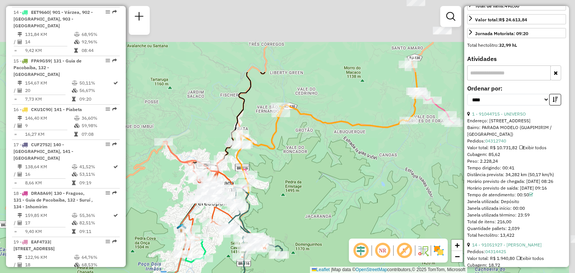
drag, startPoint x: 408, startPoint y: 79, endPoint x: 305, endPoint y: 192, distance: 153.2
click at [305, 192] on div "Janela de atendimento Grade de atendimento Capacidade Transportadoras Veículos …" at bounding box center [287, 136] width 575 height 273
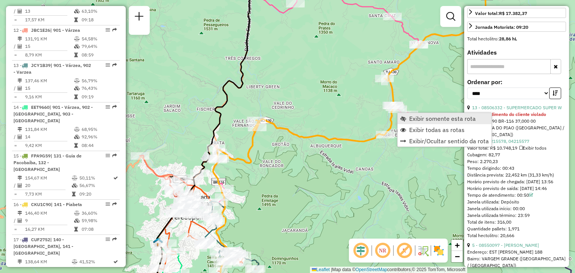
scroll to position [692, 0]
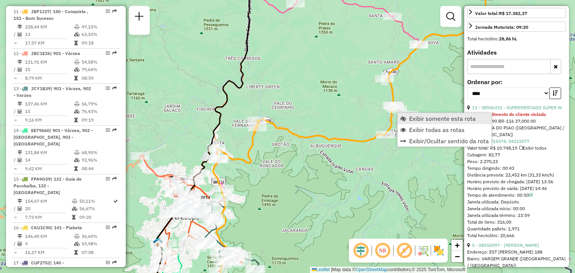
click at [412, 119] on span "Exibir somente esta rota" at bounding box center [442, 119] width 67 height 6
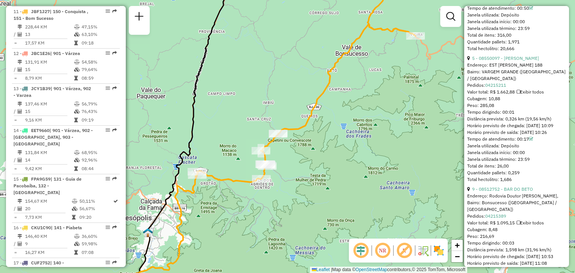
scroll to position [517, 0]
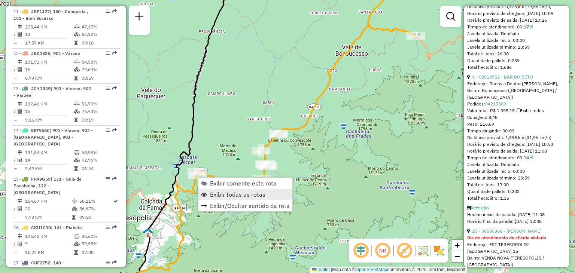
click at [228, 195] on span "Exibir todas as rotas" at bounding box center [237, 195] width 55 height 6
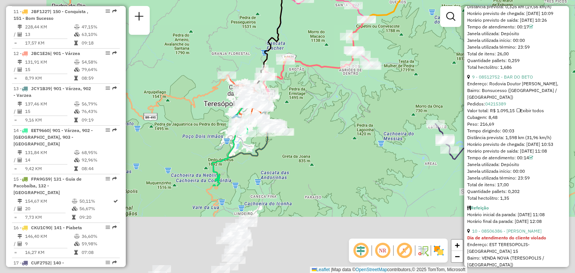
drag, startPoint x: 319, startPoint y: 130, endPoint x: 355, endPoint y: 95, distance: 50.3
click at [356, 84] on div "Janela de atendimento Grade de atendimento Capacidade Transportadoras Veículos …" at bounding box center [287, 136] width 575 height 273
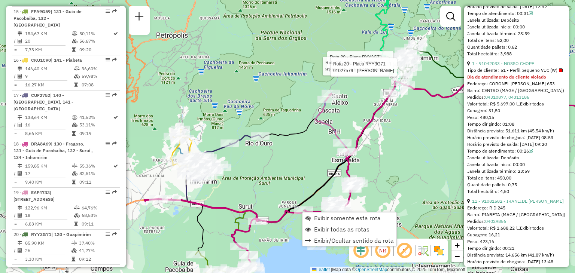
scroll to position [911, 0]
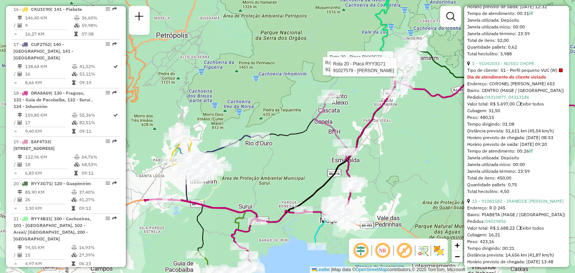
click at [287, 183] on div "Rota 20 - Placa RYY3G71 91007545 - [PERSON_NAME] Rota 20 - Placa RYY3G71 910261…" at bounding box center [287, 136] width 575 height 273
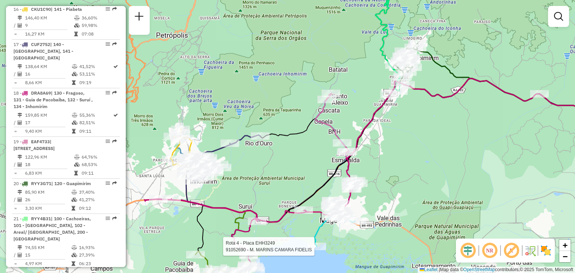
select select "*********"
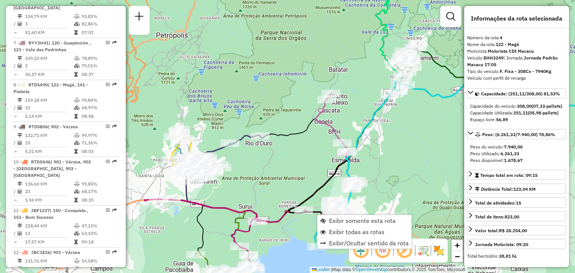
scroll to position [419, 0]
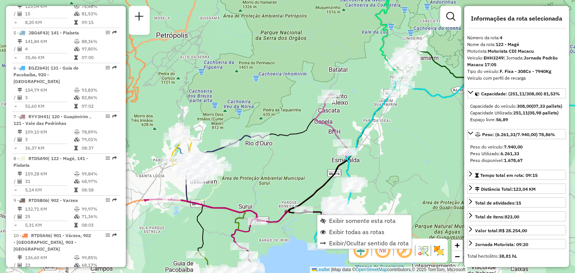
click at [329, 250] on div "Rota 4 - Placa EHH3249 91052690 - M. MARINS CAMARA FIDELIS Janela de atendiment…" at bounding box center [287, 136] width 575 height 273
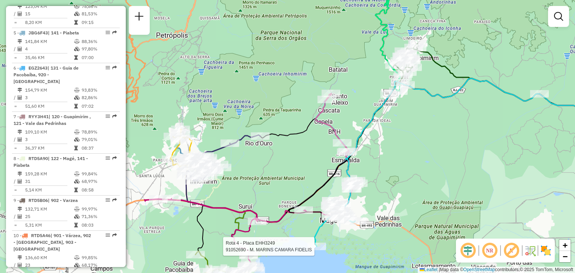
select select "*********"
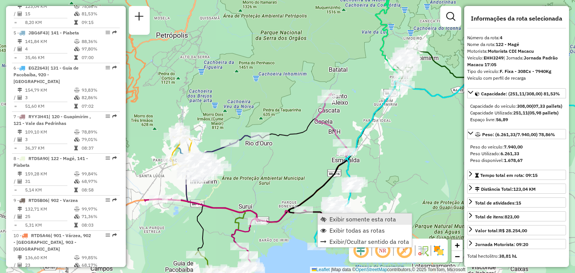
click at [335, 219] on span "Exibir somente esta rota" at bounding box center [362, 219] width 67 height 6
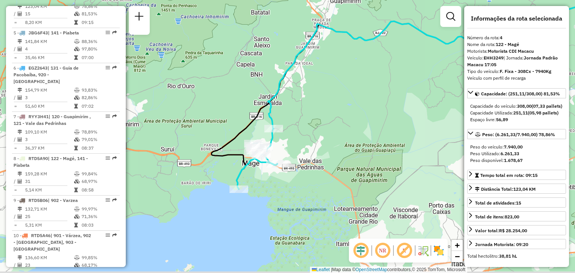
drag, startPoint x: 241, startPoint y: 179, endPoint x: 340, endPoint y: 145, distance: 105.4
click at [352, 139] on div "Janela de atendimento Grade de atendimento Capacidade Transportadoras Veículos …" at bounding box center [287, 136] width 575 height 273
